Goal: Task Accomplishment & Management: Manage account settings

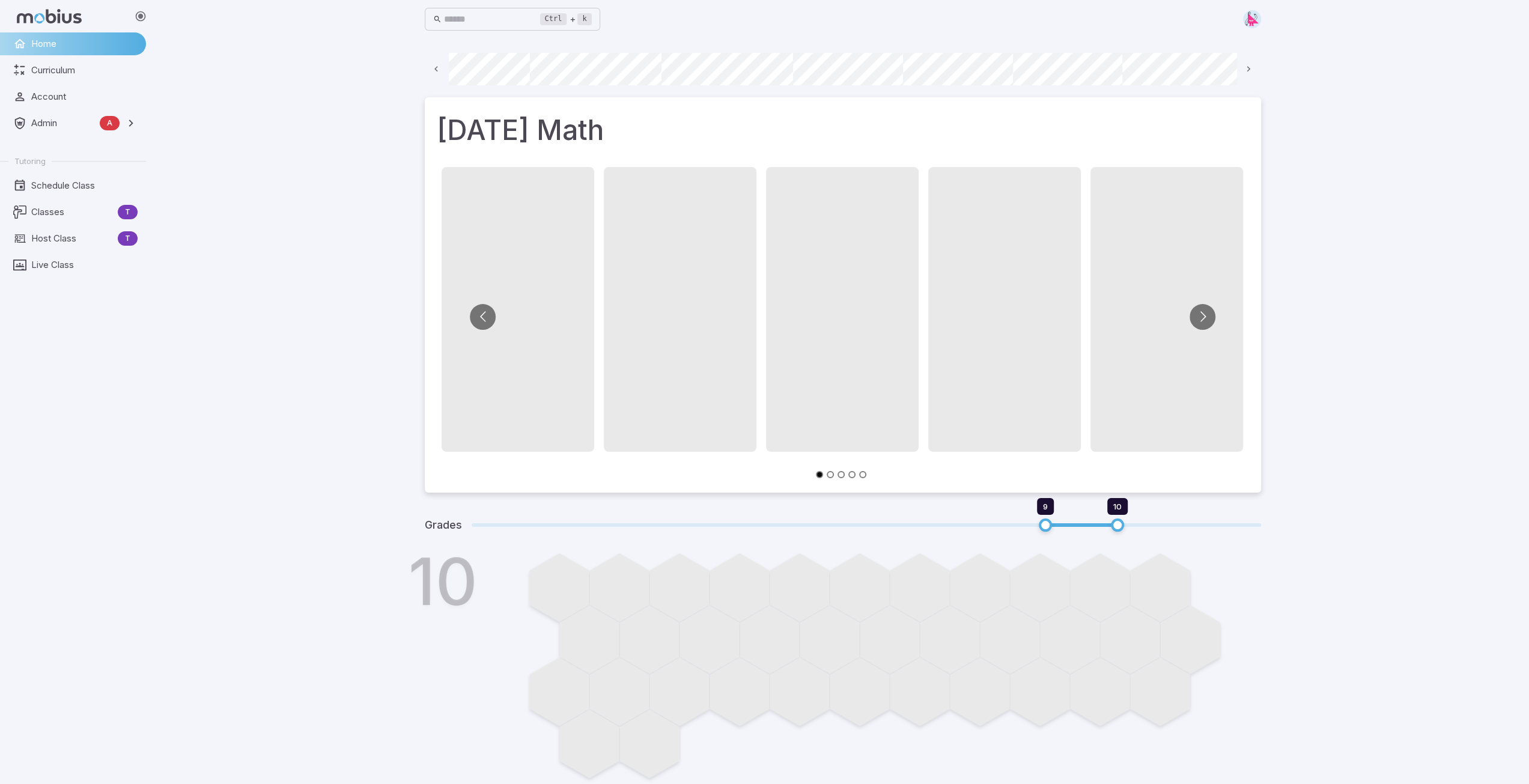
scroll to position [0, 646]
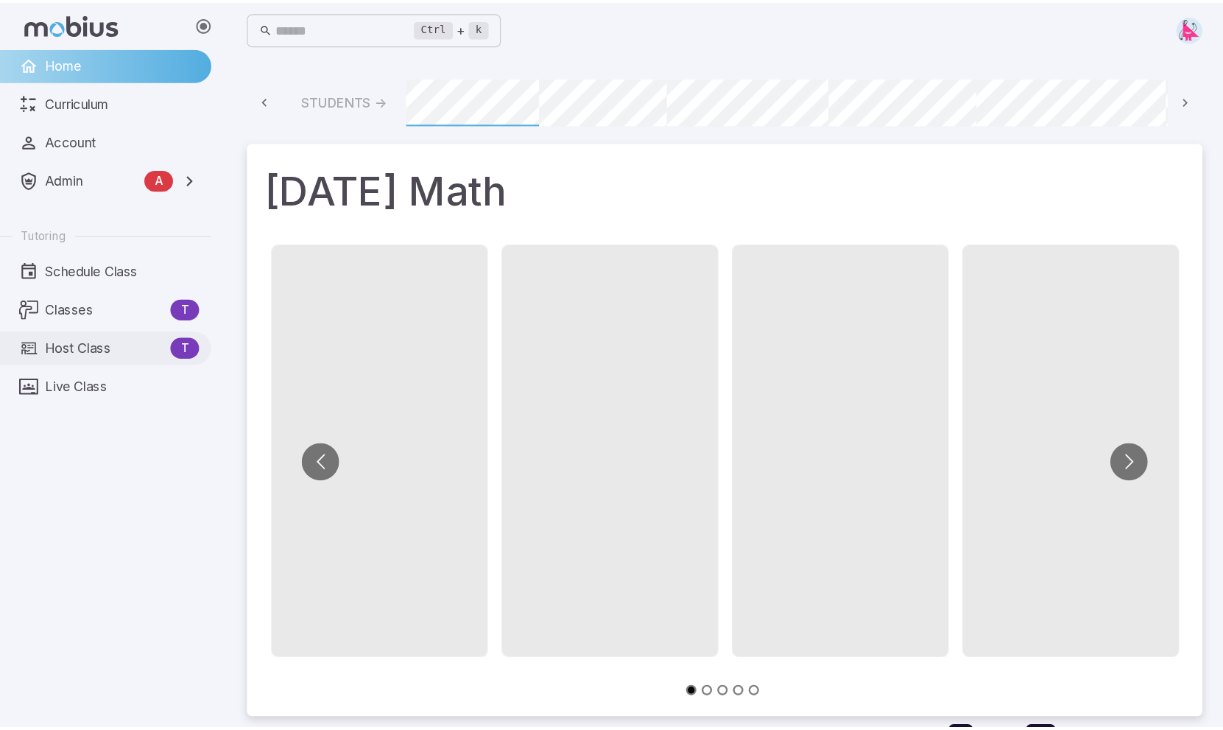
scroll to position [0, 1007]
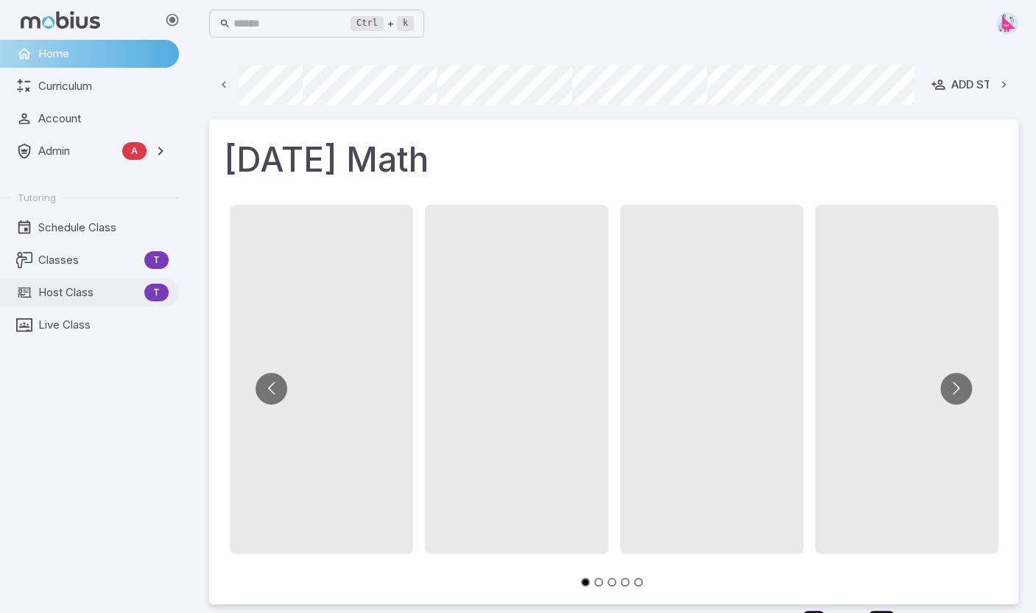
click at [63, 298] on span "Host Class" at bounding box center [88, 292] width 100 height 16
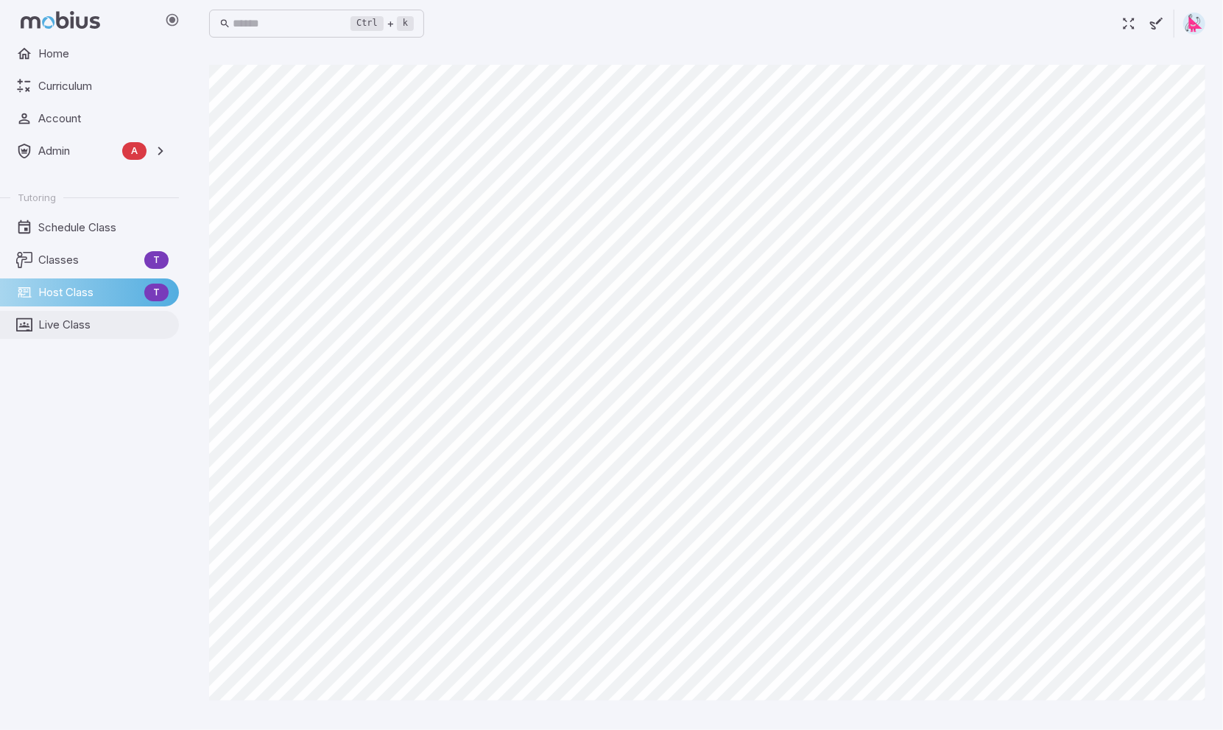
click at [72, 323] on span "Live Class" at bounding box center [103, 325] width 130 height 16
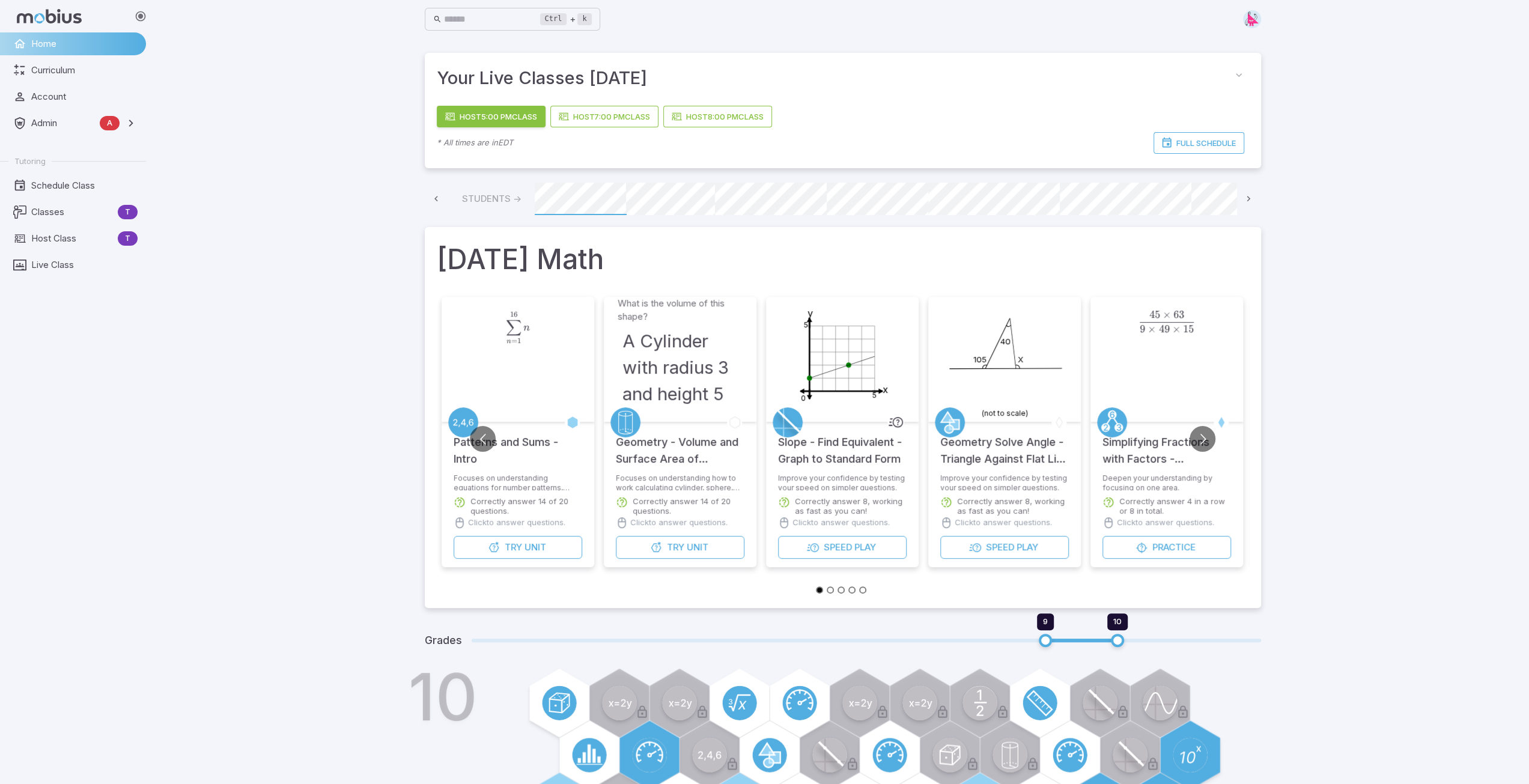
scroll to position [0, 646]
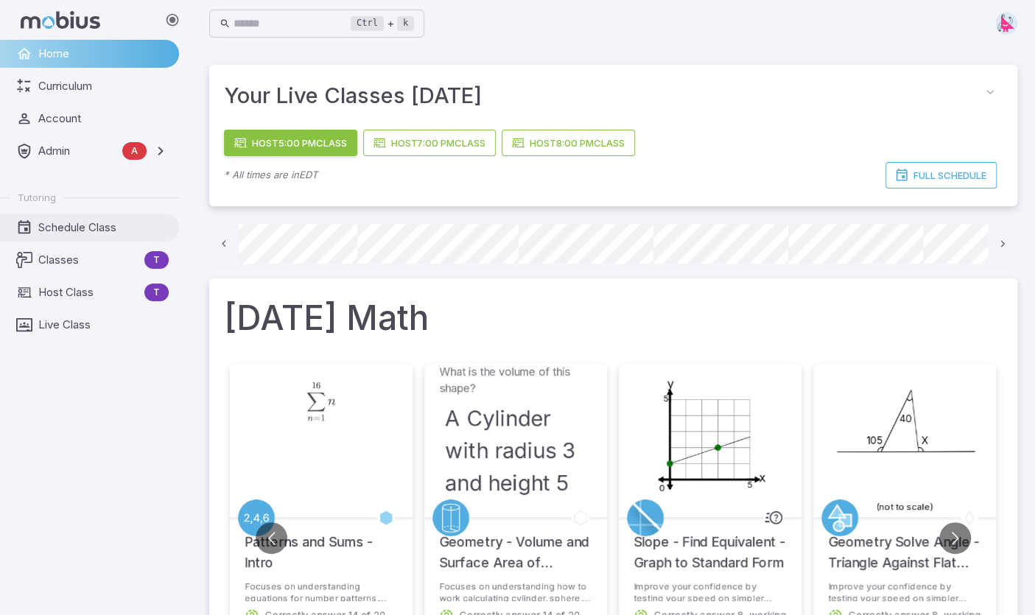
click at [81, 232] on span "Schedule Class" at bounding box center [103, 227] width 130 height 16
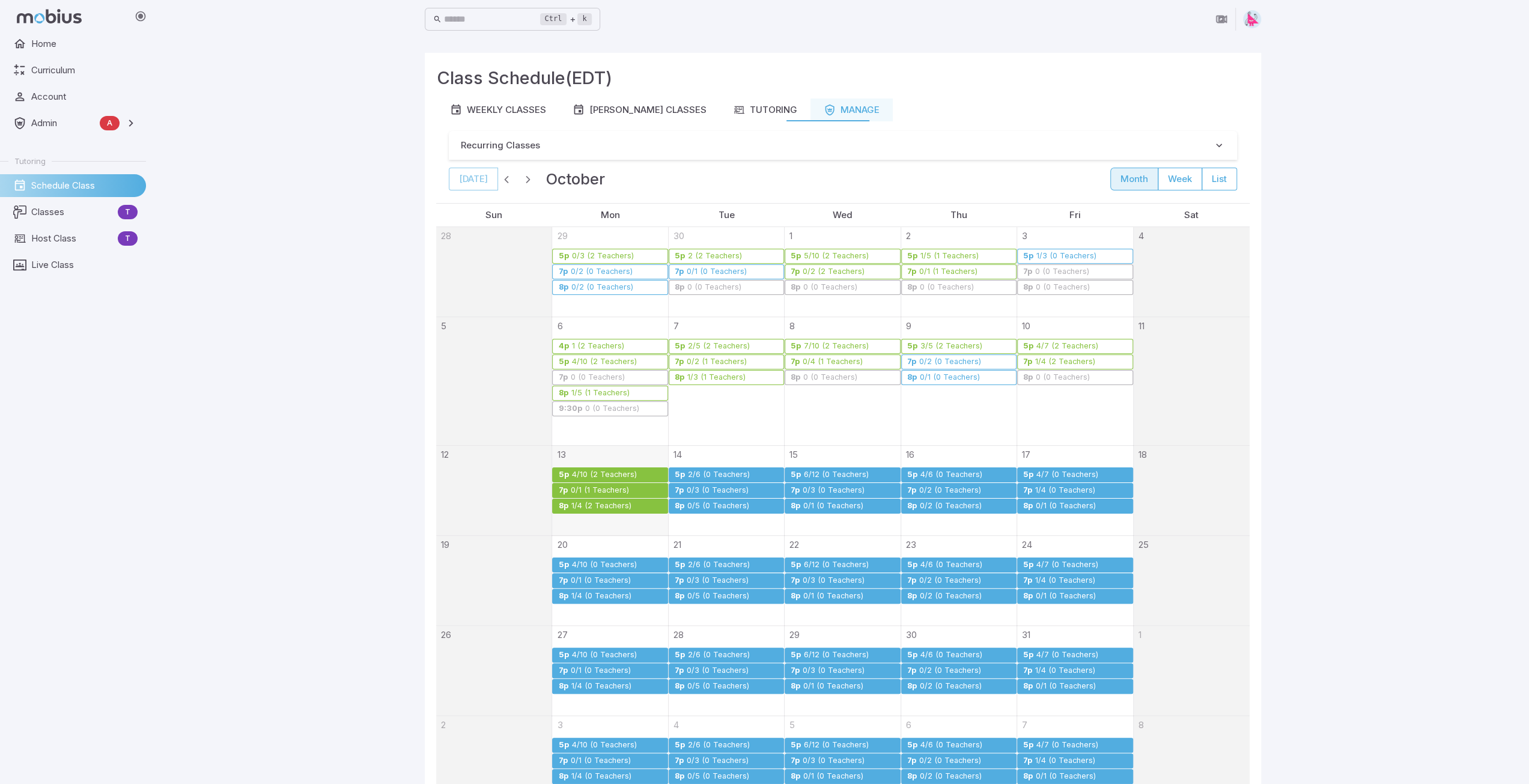
click at [713, 471] on div "2/6 (0 Teachers)" at bounding box center [718, 475] width 63 height 9
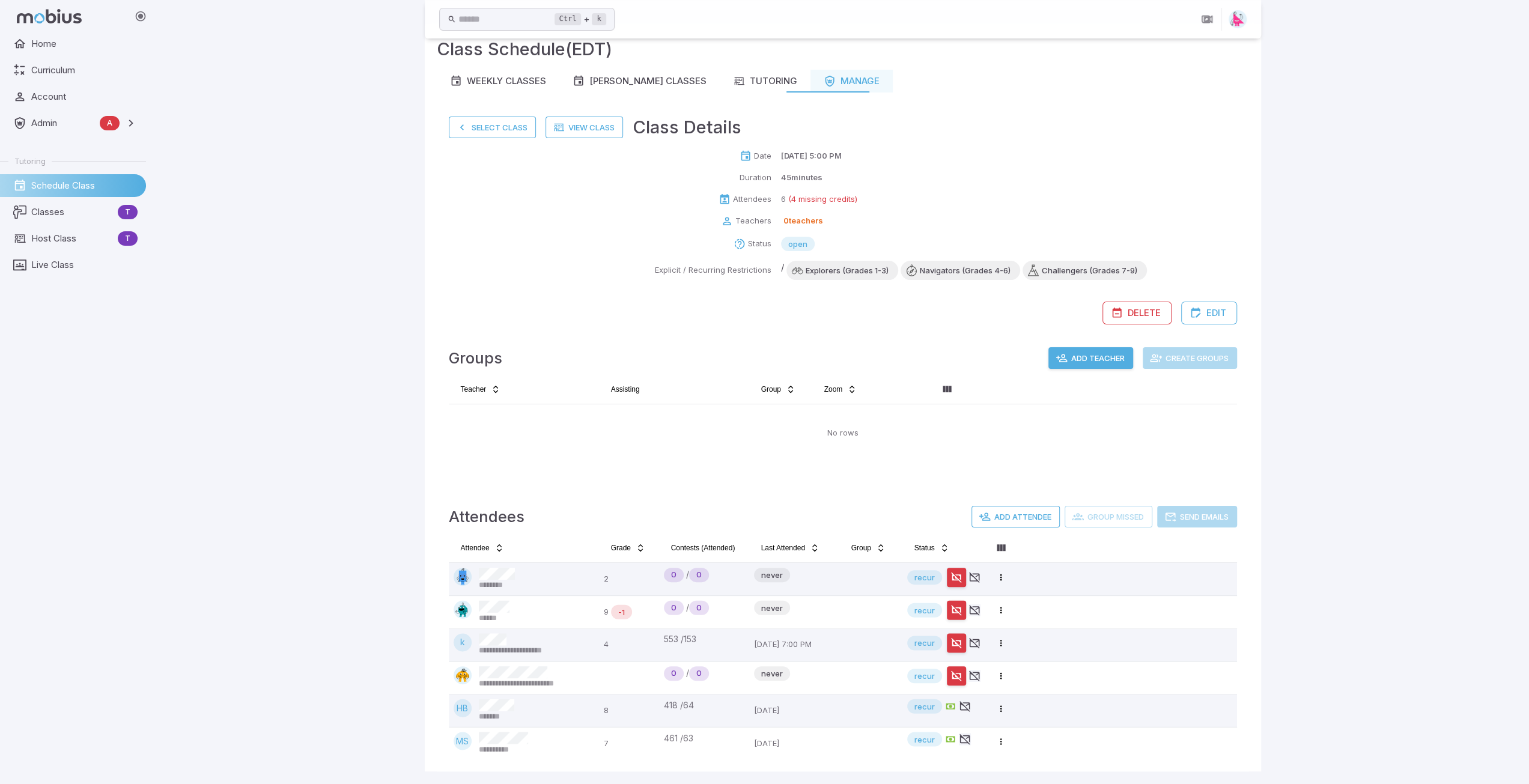
scroll to position [30, 0]
